Goal: Task Accomplishment & Management: Use online tool/utility

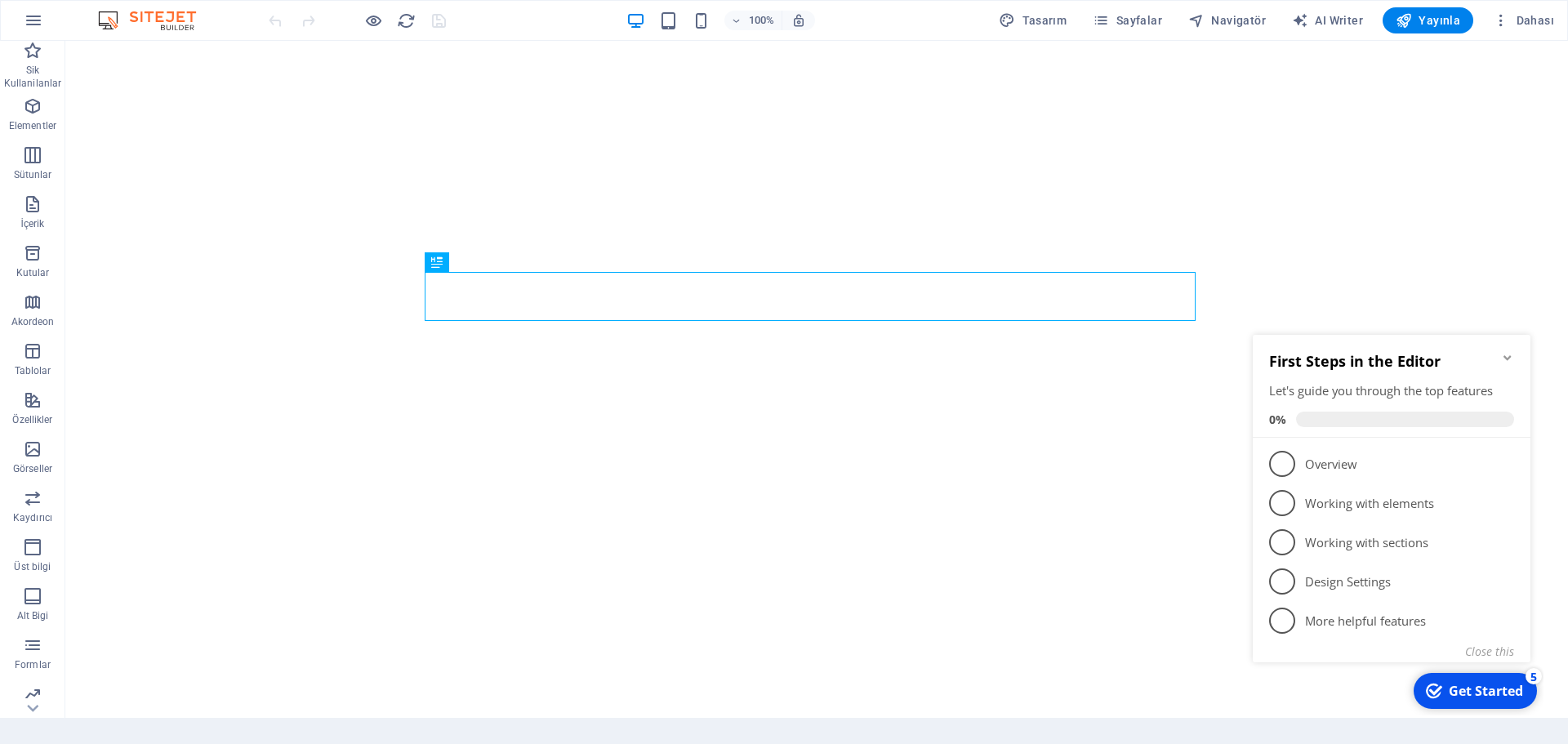
click at [1509, 360] on icon "Minimize checklist" at bounding box center [1507, 358] width 13 height 13
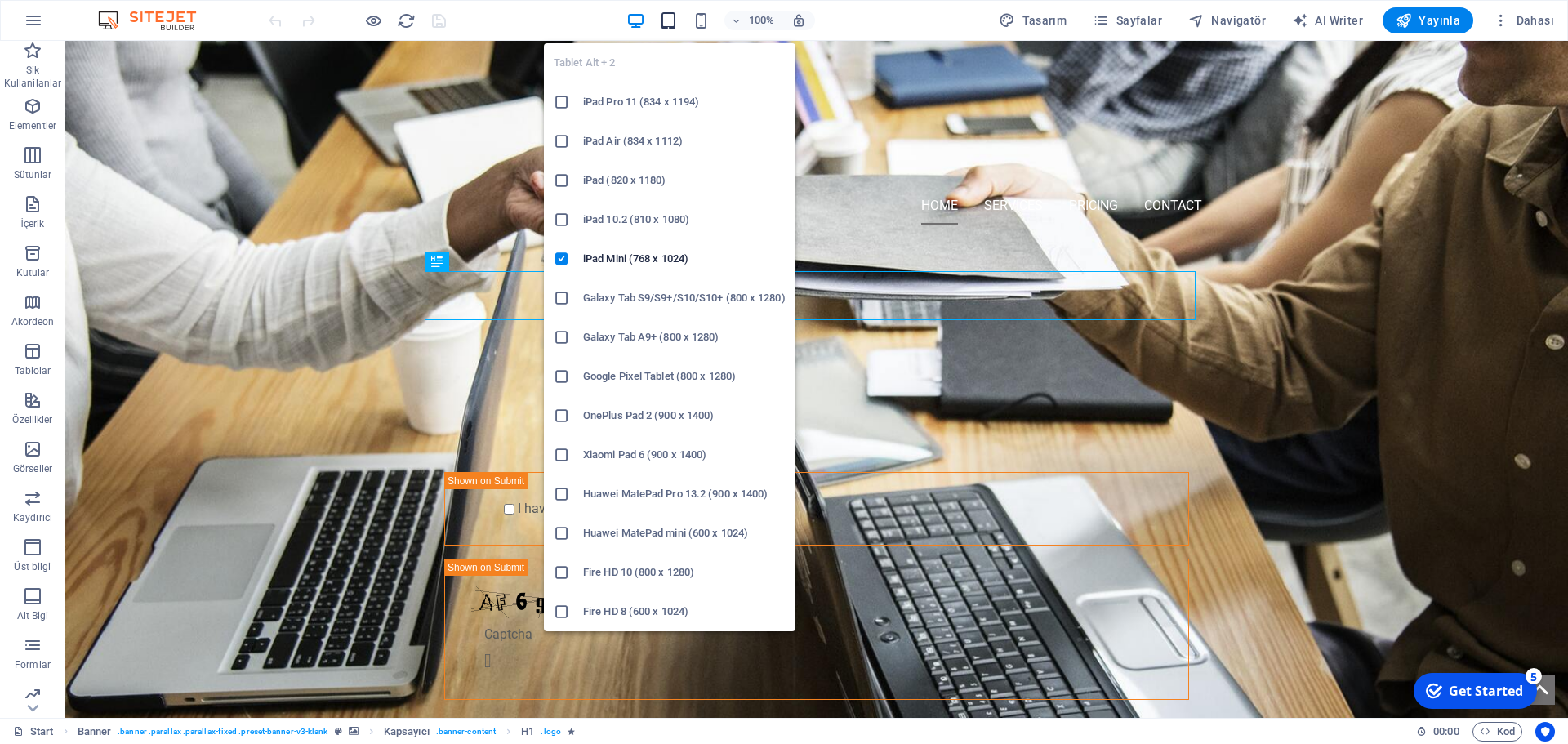
click at [670, 27] on icon "button" at bounding box center [668, 20] width 19 height 19
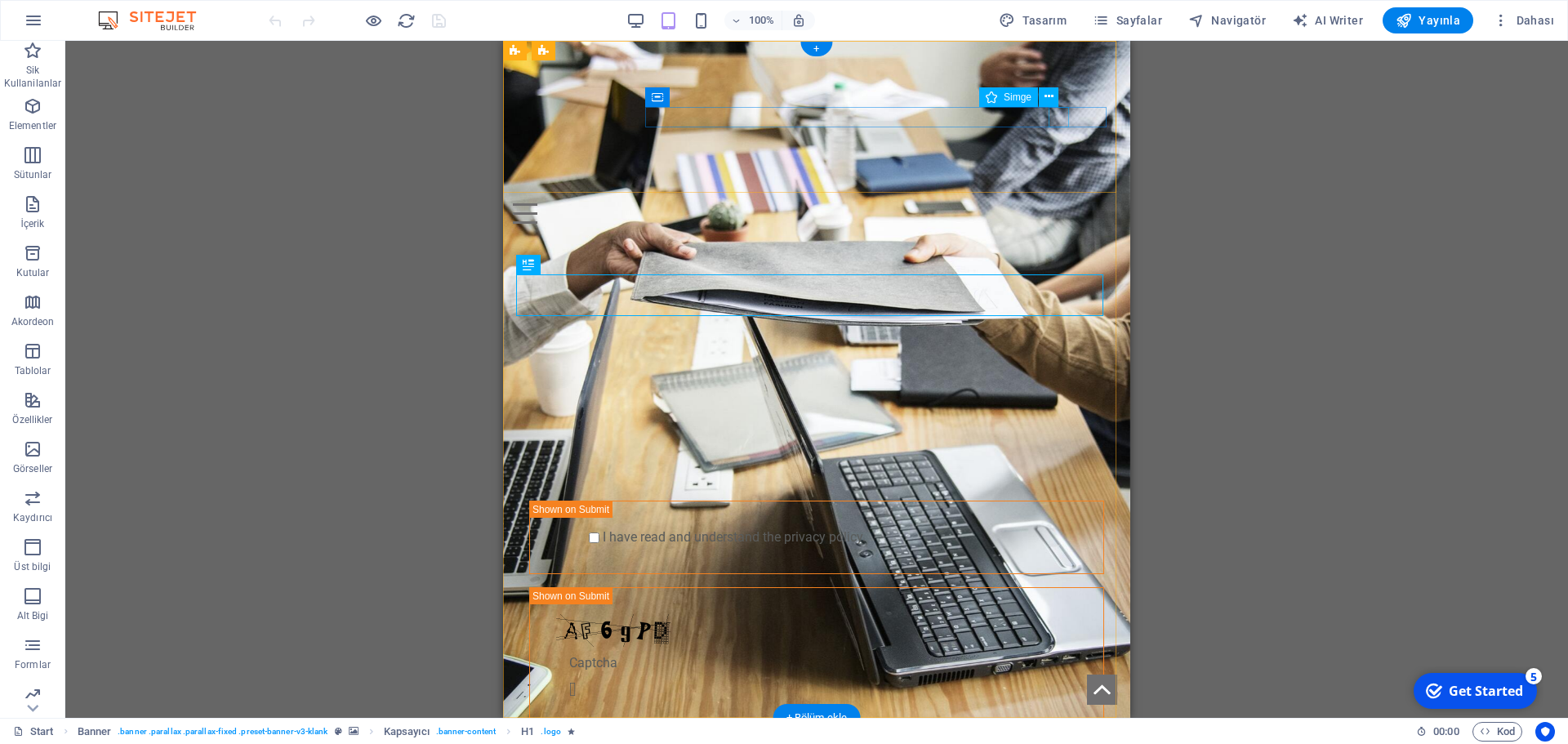
click at [1059, 183] on figure at bounding box center [810, 193] width 594 height 20
click at [1047, 97] on icon at bounding box center [1049, 96] width 9 height 17
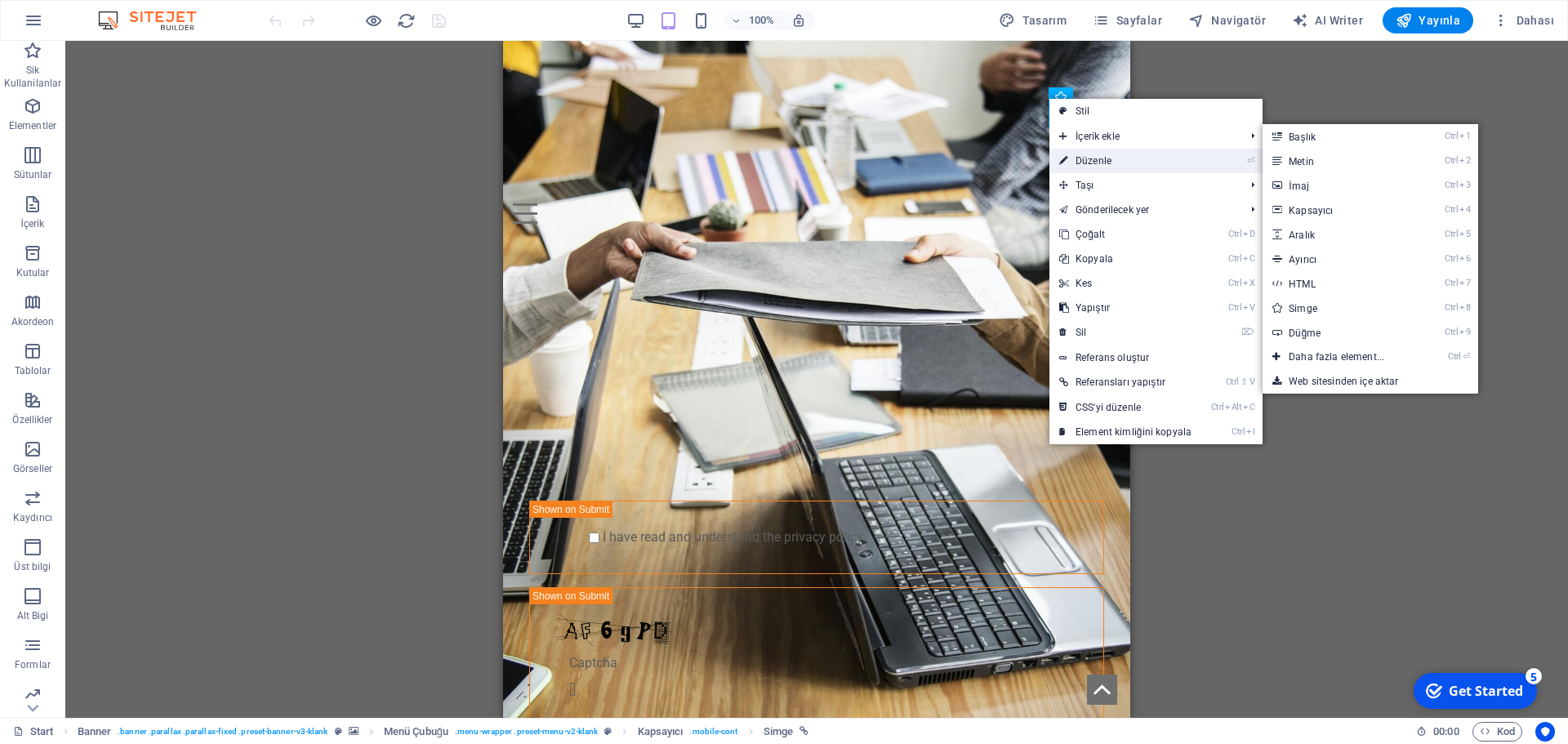
click at [1122, 156] on link "⏎ Düzenle" at bounding box center [1125, 161] width 152 height 25
select select "xMidYMid"
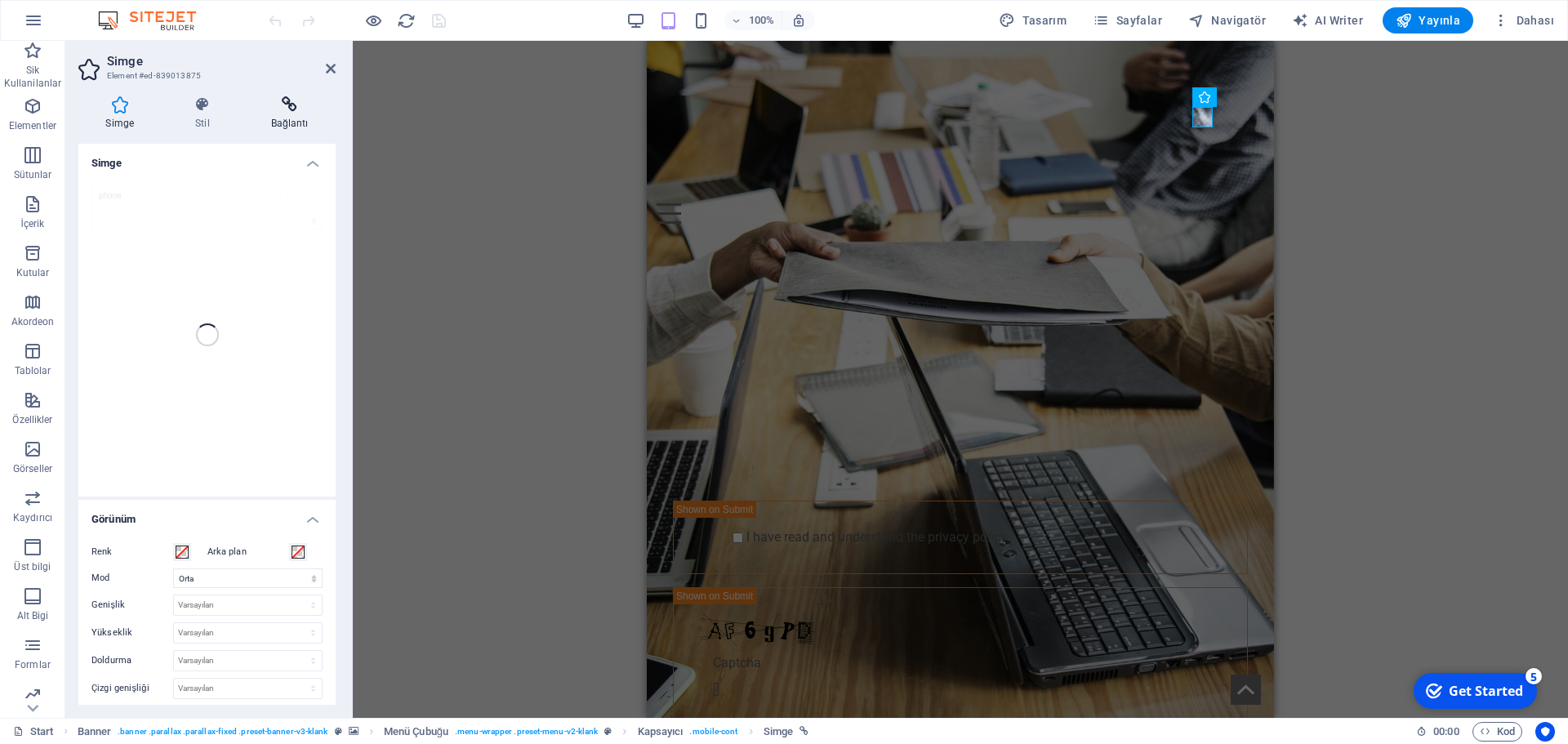
click at [287, 99] on icon at bounding box center [289, 104] width 93 height 16
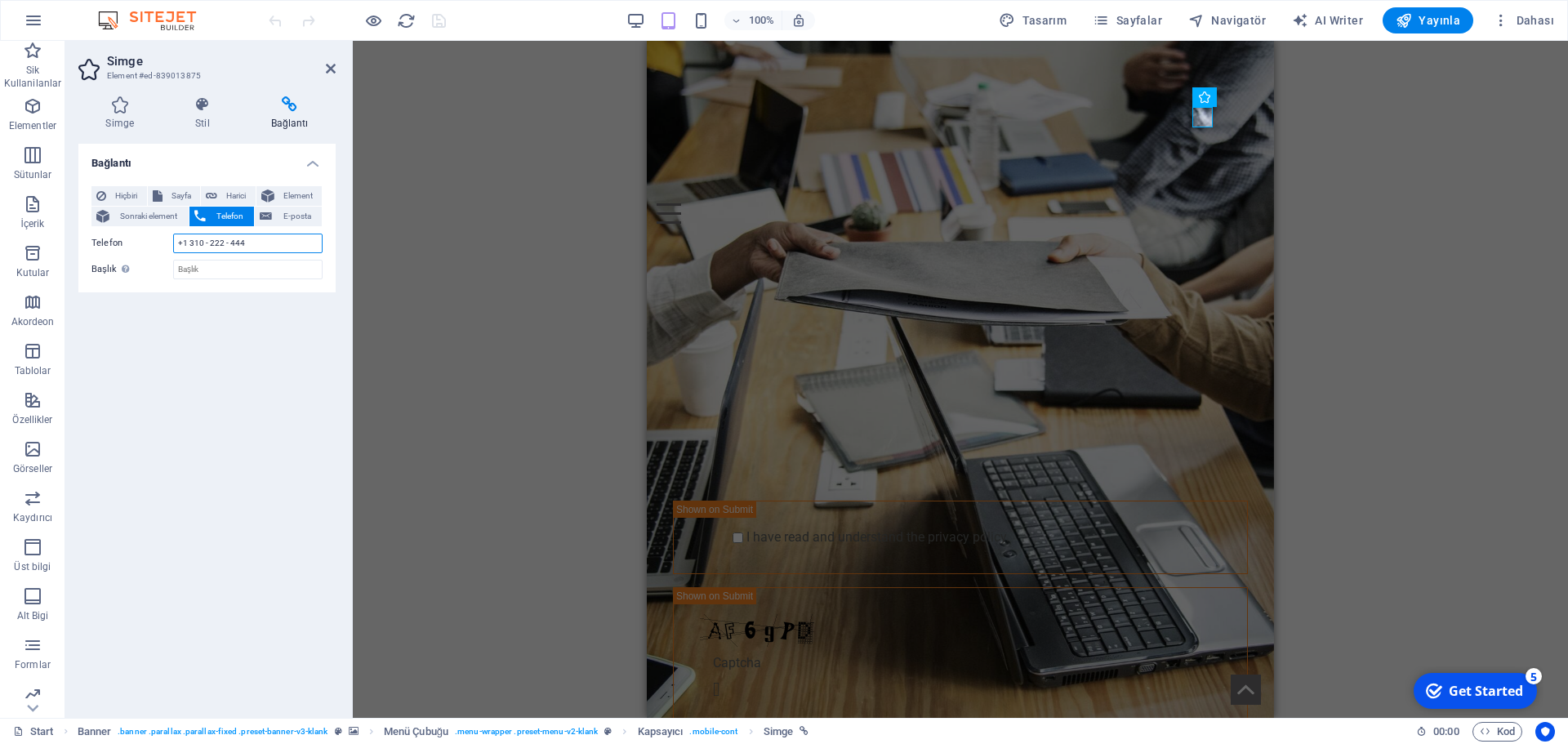
click at [273, 237] on input "+1 310 - 222 - 444" at bounding box center [248, 243] width 150 height 20
type input "+"
type input "07481418461"
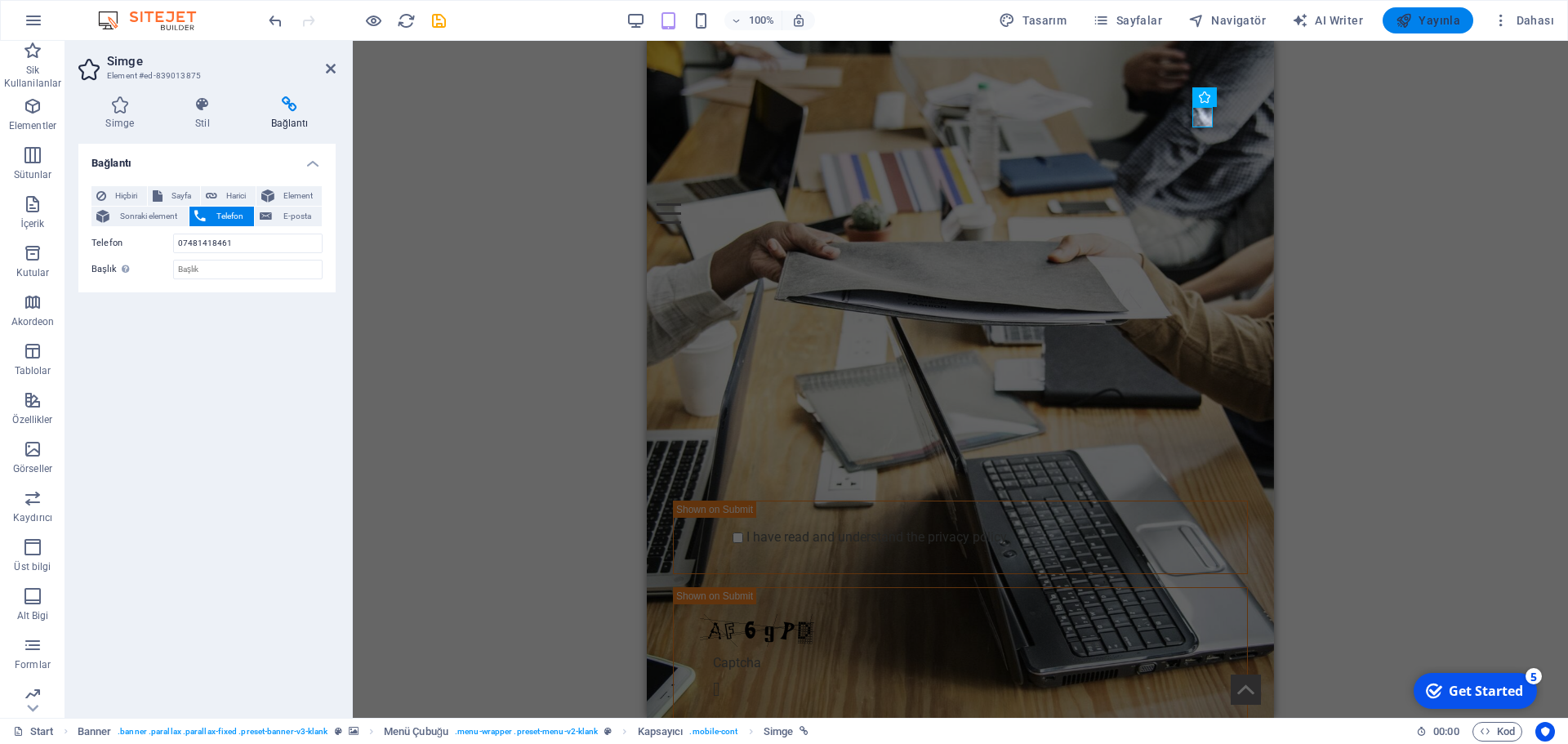
click at [1442, 20] on span "Yayınla" at bounding box center [1427, 20] width 65 height 16
